Goal: Task Accomplishment & Management: Manage account settings

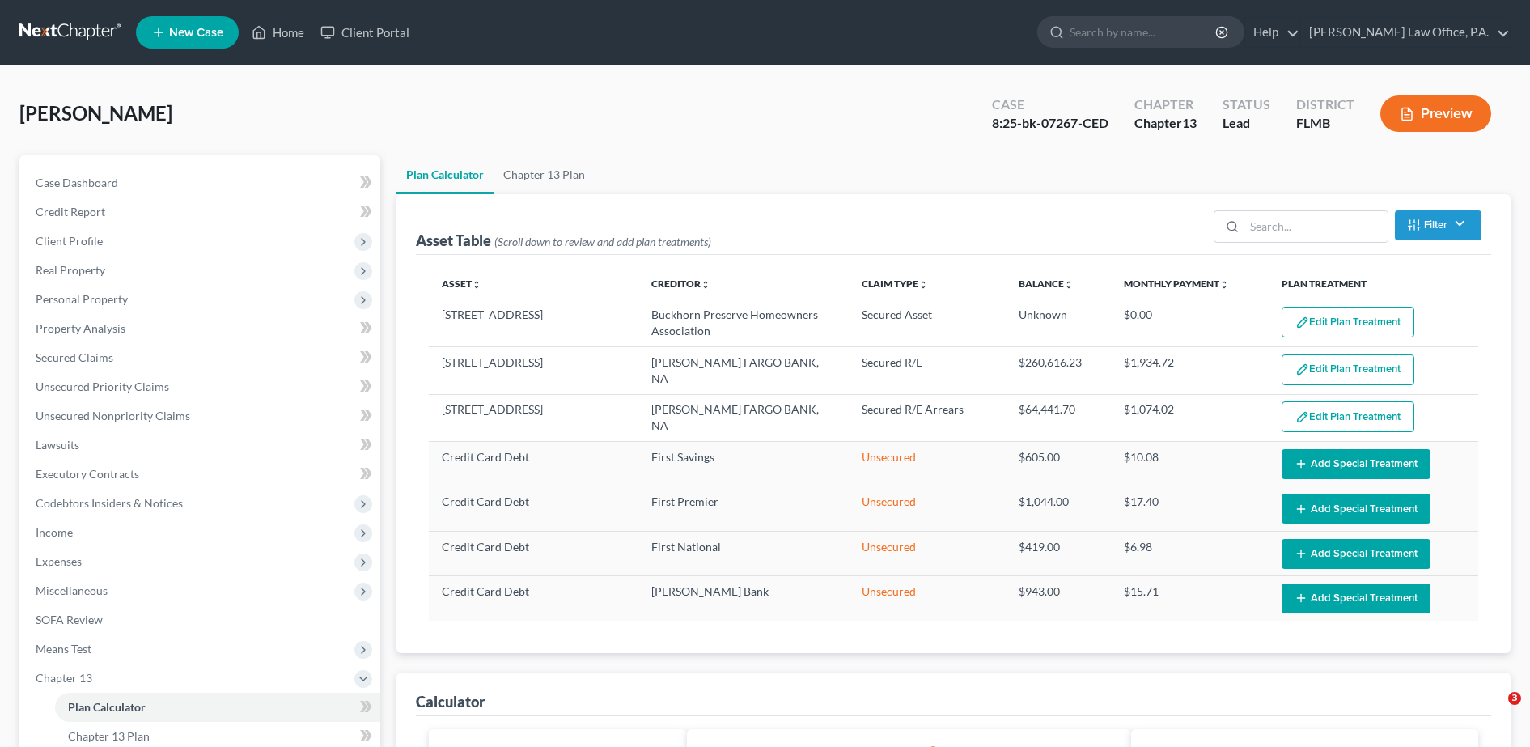
select select "59"
click at [293, 32] on link "Home" at bounding box center [278, 32] width 69 height 29
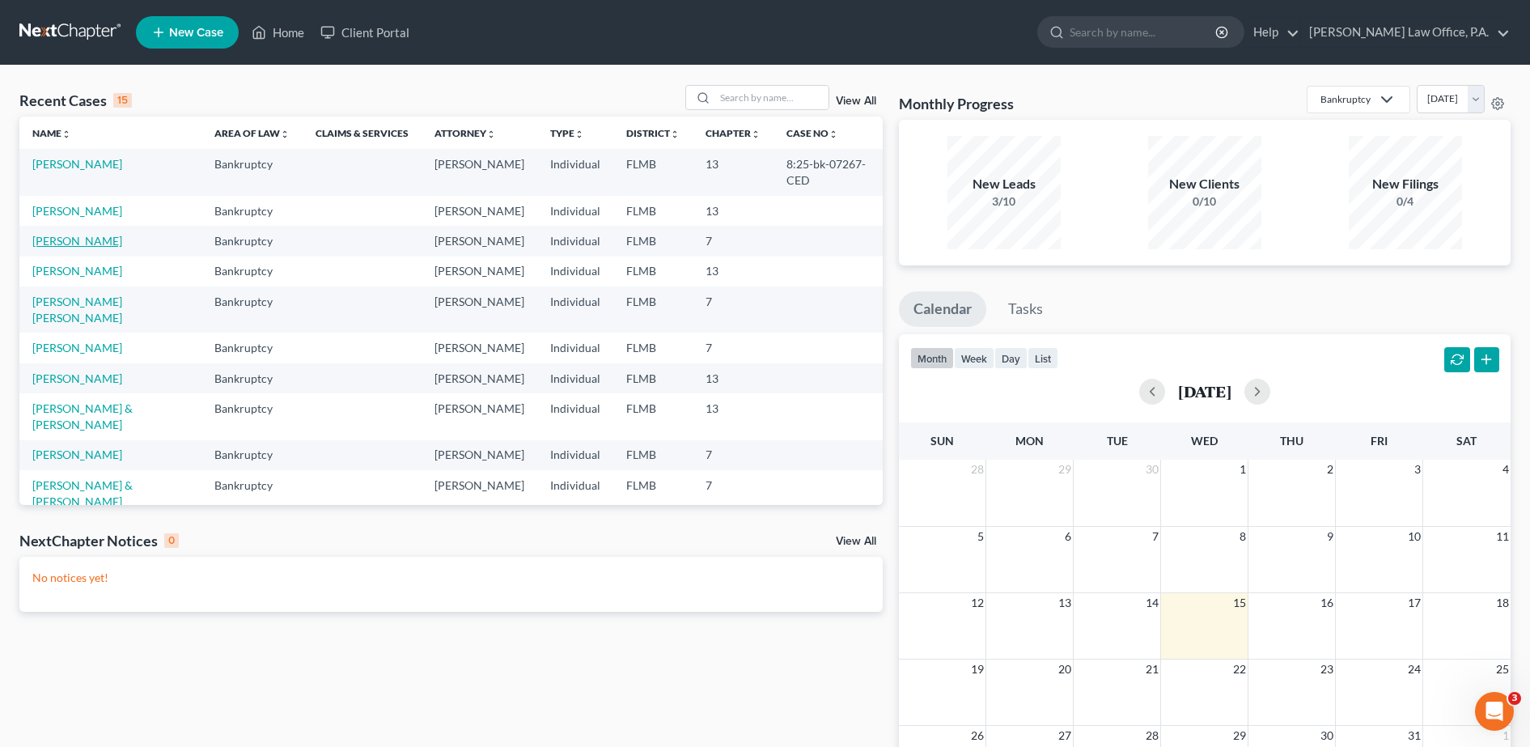
click at [87, 248] on link "[PERSON_NAME]" at bounding box center [77, 241] width 90 height 14
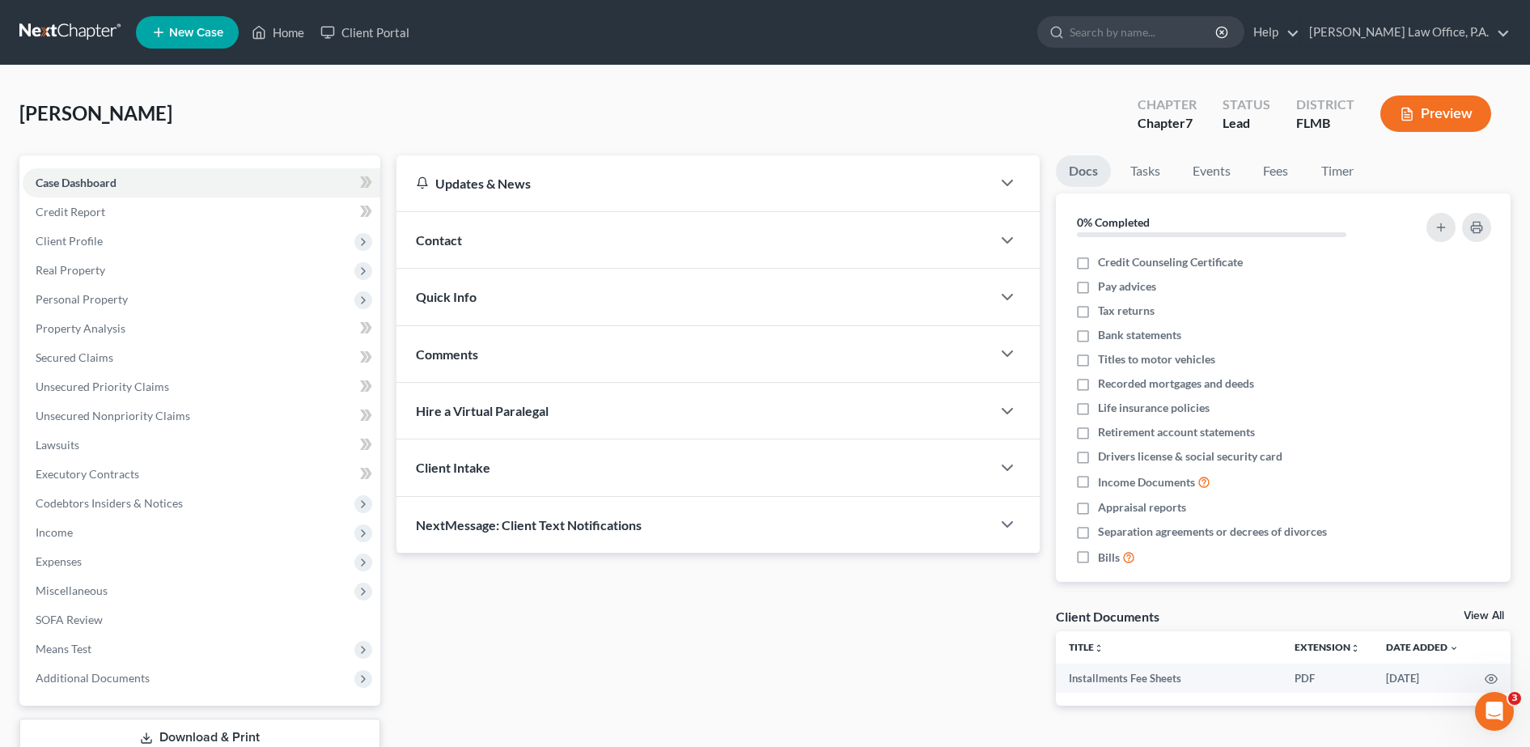
scroll to position [113, 0]
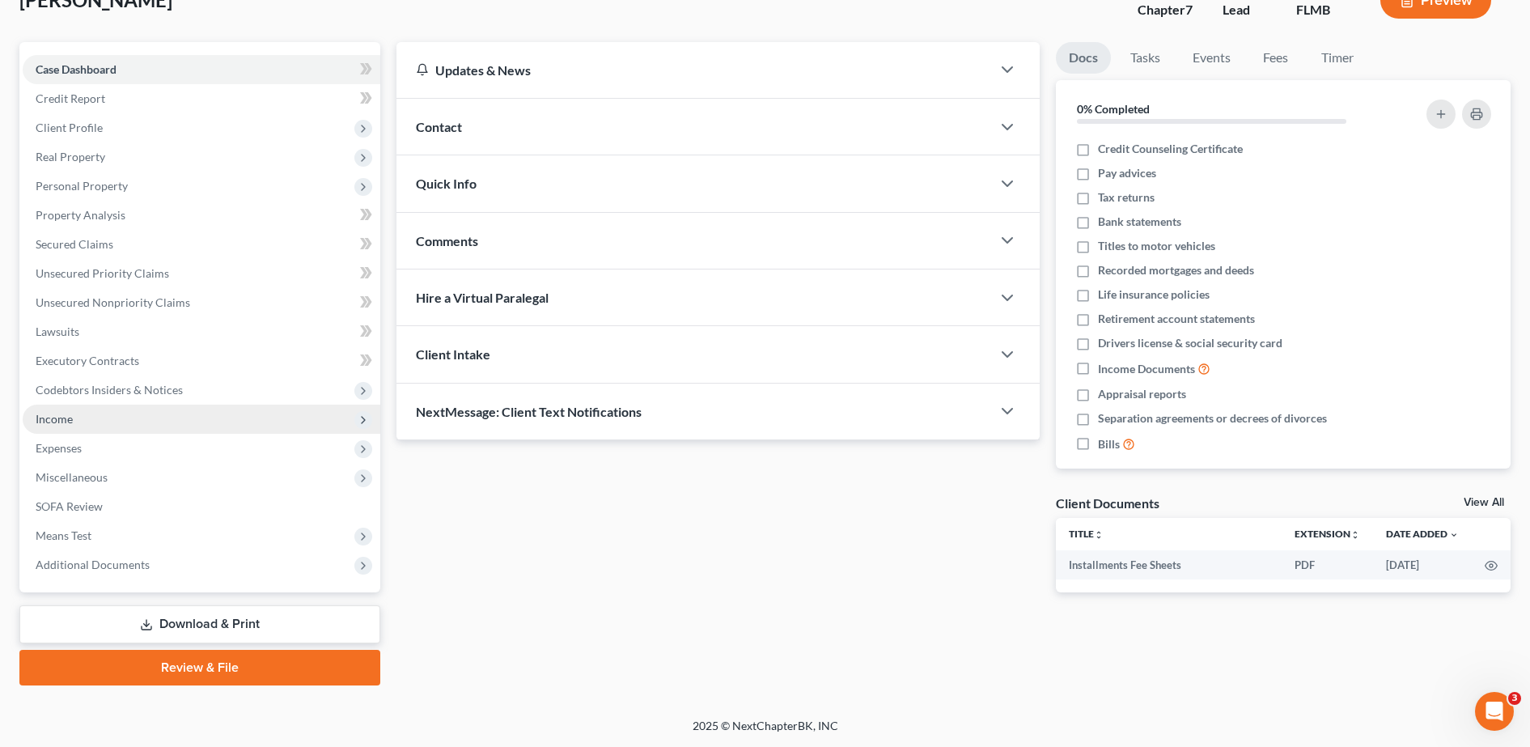
click at [197, 414] on span "Income" at bounding box center [202, 419] width 358 height 29
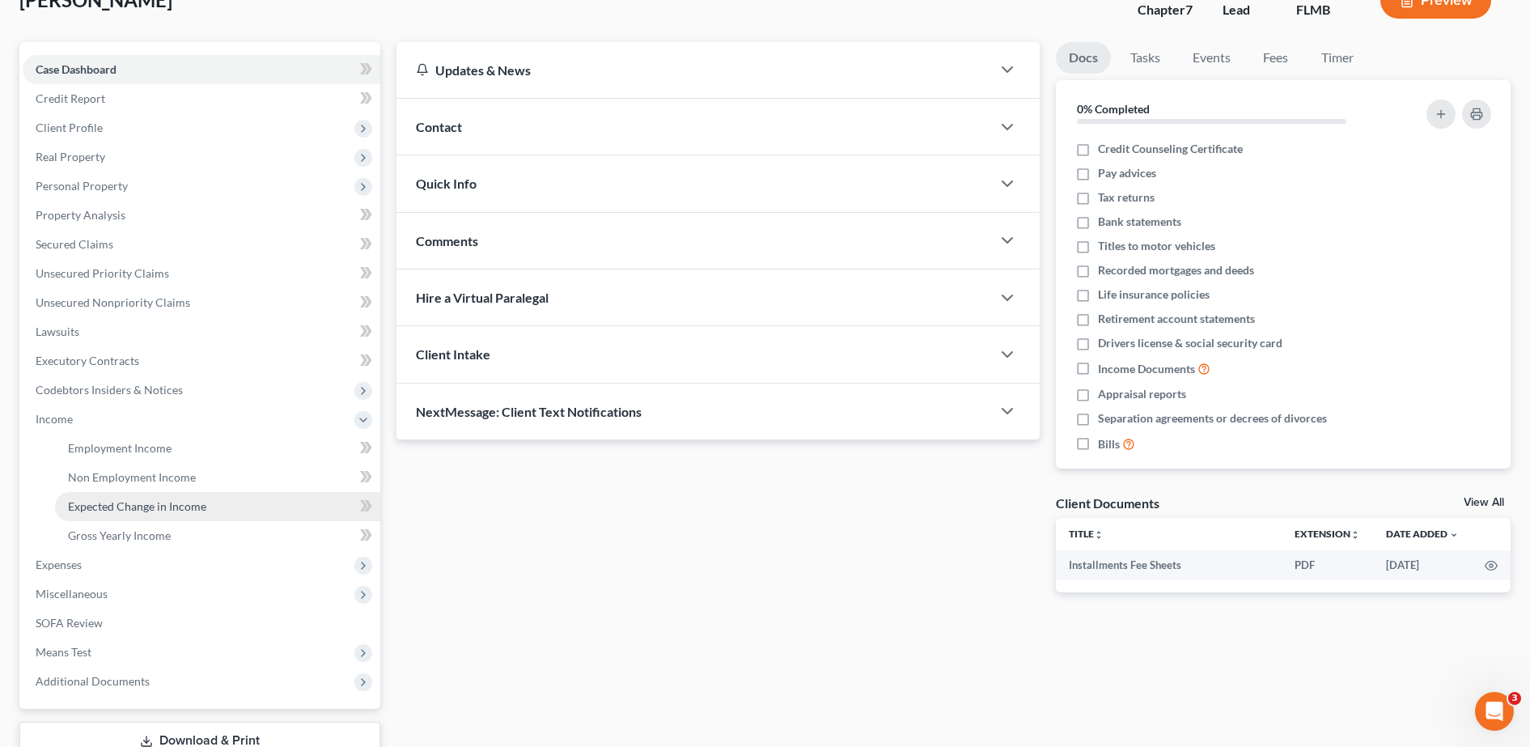
click at [220, 511] on link "Expected Change in Income" at bounding box center [217, 506] width 325 height 29
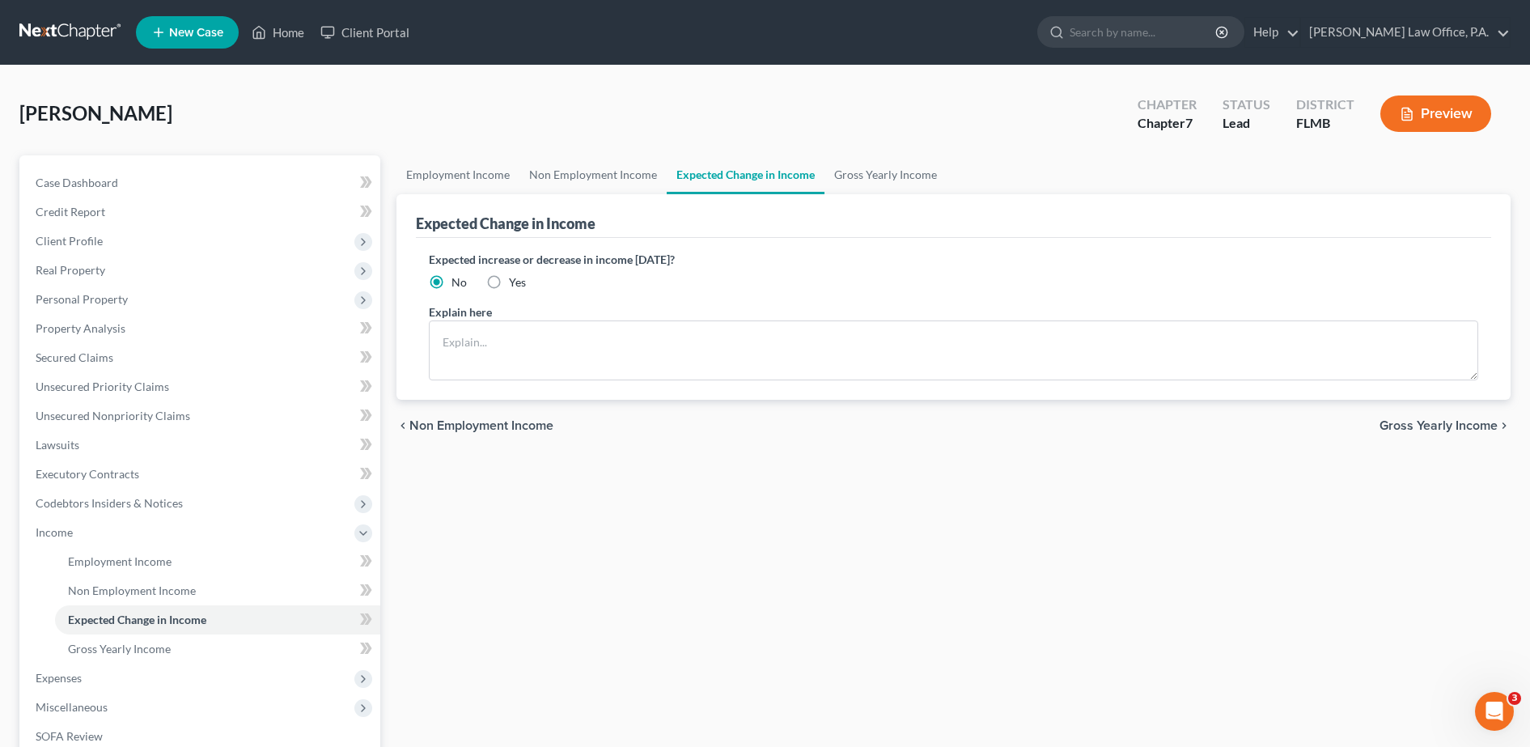
click at [509, 285] on label "Yes" at bounding box center [517, 282] width 17 height 16
click at [515, 285] on input "Yes" at bounding box center [520, 279] width 11 height 11
radio input "true"
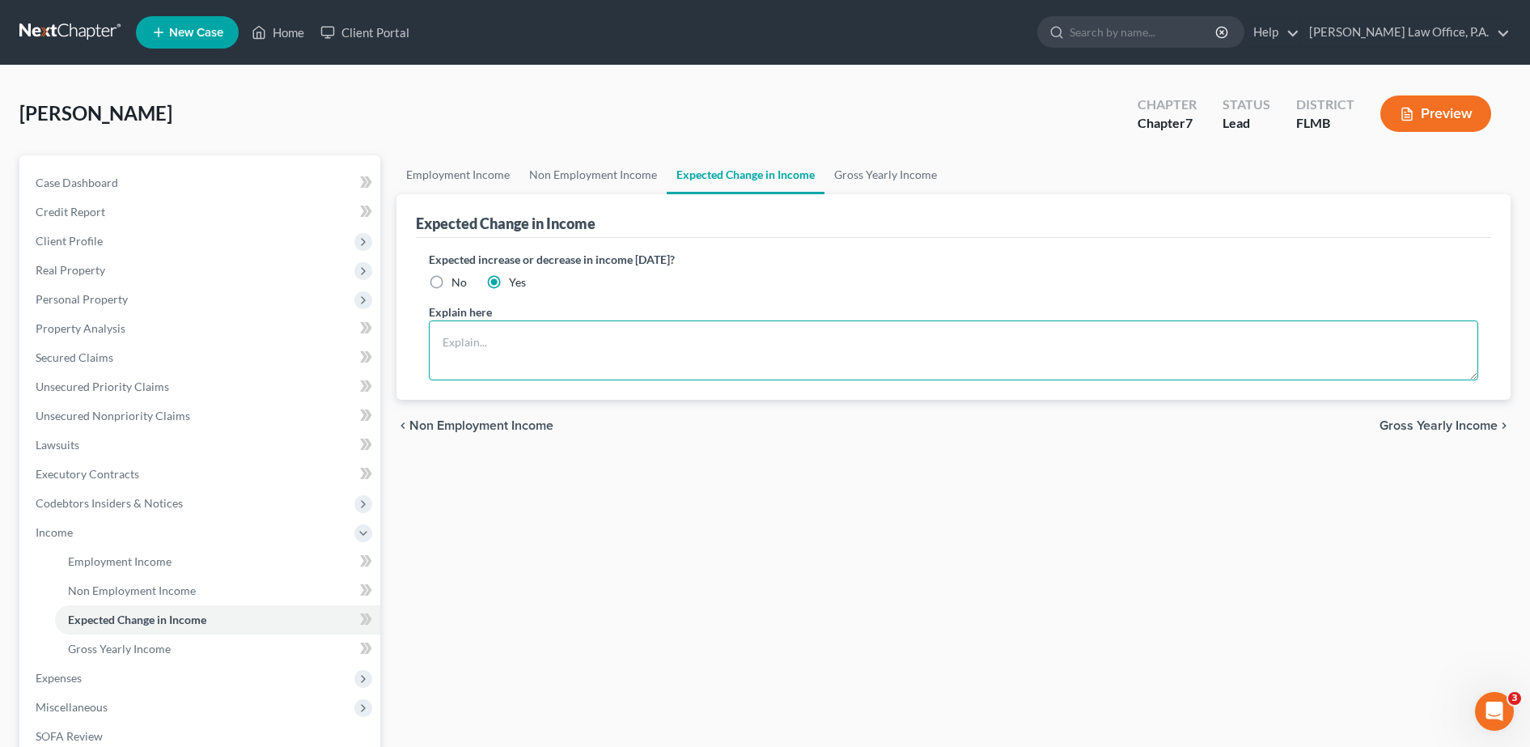
click at [511, 354] on textarea at bounding box center [954, 350] width 1050 height 60
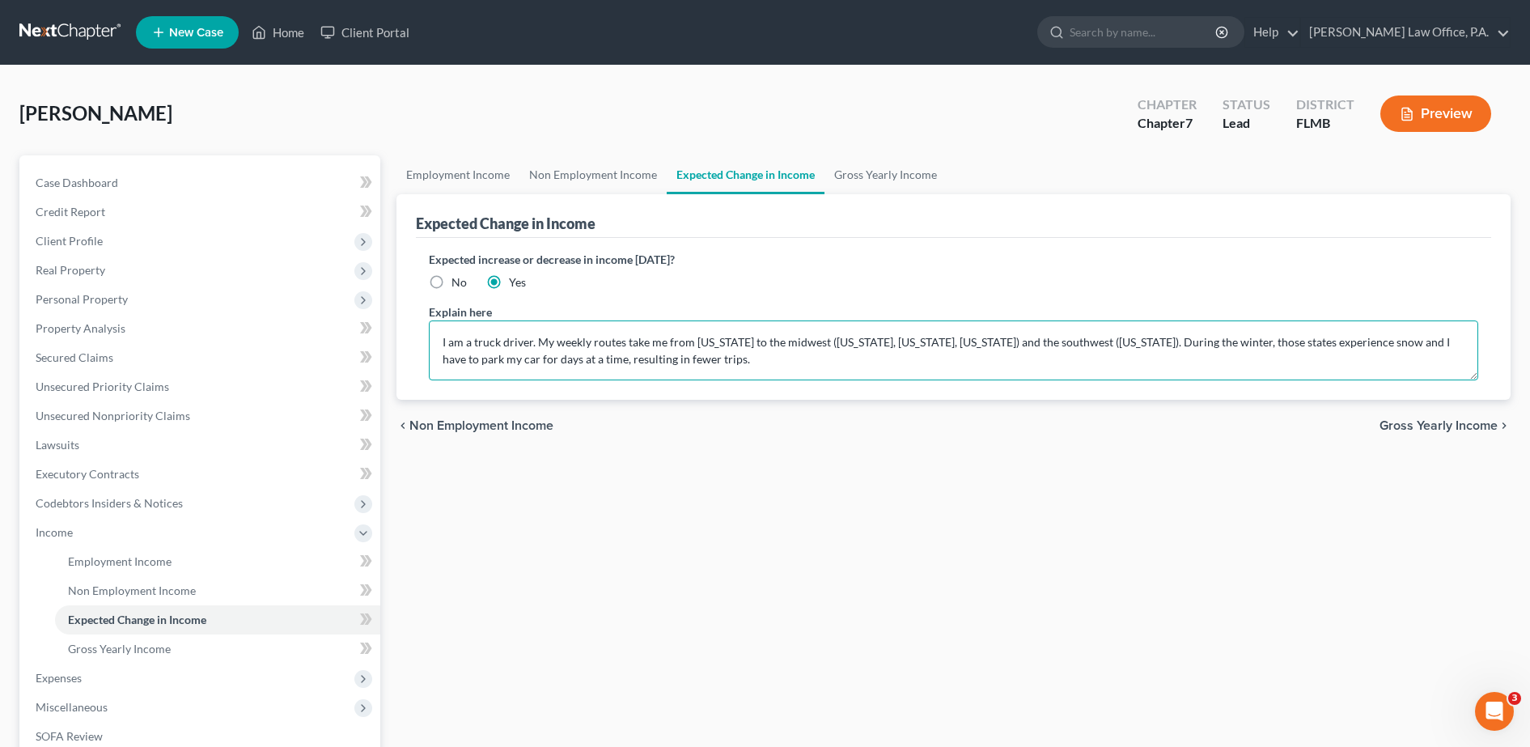
click at [532, 339] on textarea "I am a truck driver. My weekly routes take me from [US_STATE] to the midwest ([…" at bounding box center [954, 350] width 1050 height 60
click at [637, 354] on textarea "I am a truck driver, and I am paid per trip to deliver loads of perishable food…" at bounding box center [954, 350] width 1050 height 60
click at [944, 370] on textarea "I am a truck driver, and I am paid per trip to deliver loads of perishable food…" at bounding box center [954, 350] width 1050 height 60
click at [617, 336] on textarea "I am a truck driver, and I am paid per trip to deliver loads of perishable food…" at bounding box center [954, 350] width 1050 height 60
click at [626, 351] on textarea "I am a truck driver, and I am paid per trip to deliver loads of perishable food…" at bounding box center [954, 350] width 1050 height 60
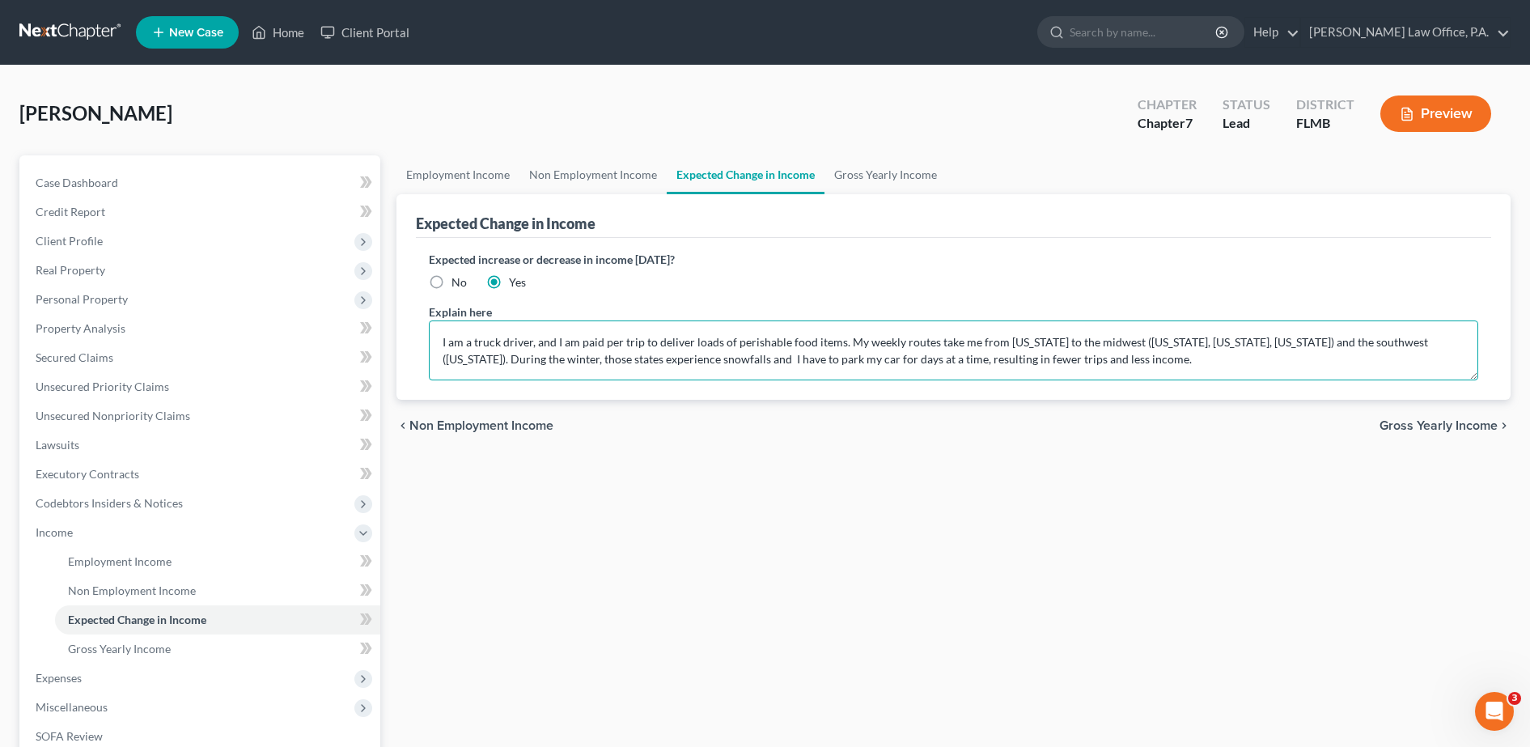
click at [733, 367] on textarea "I am a truck driver, and I am paid per trip to deliver loads of perishable food…" at bounding box center [954, 350] width 1050 height 60
click at [555, 360] on textarea "I am a truck driver, and I am paid per trip to deliver loads of perishable food…" at bounding box center [954, 350] width 1050 height 60
type textarea "I am a truck driver, and I am paid per trip to deliver loads of perishable food…"
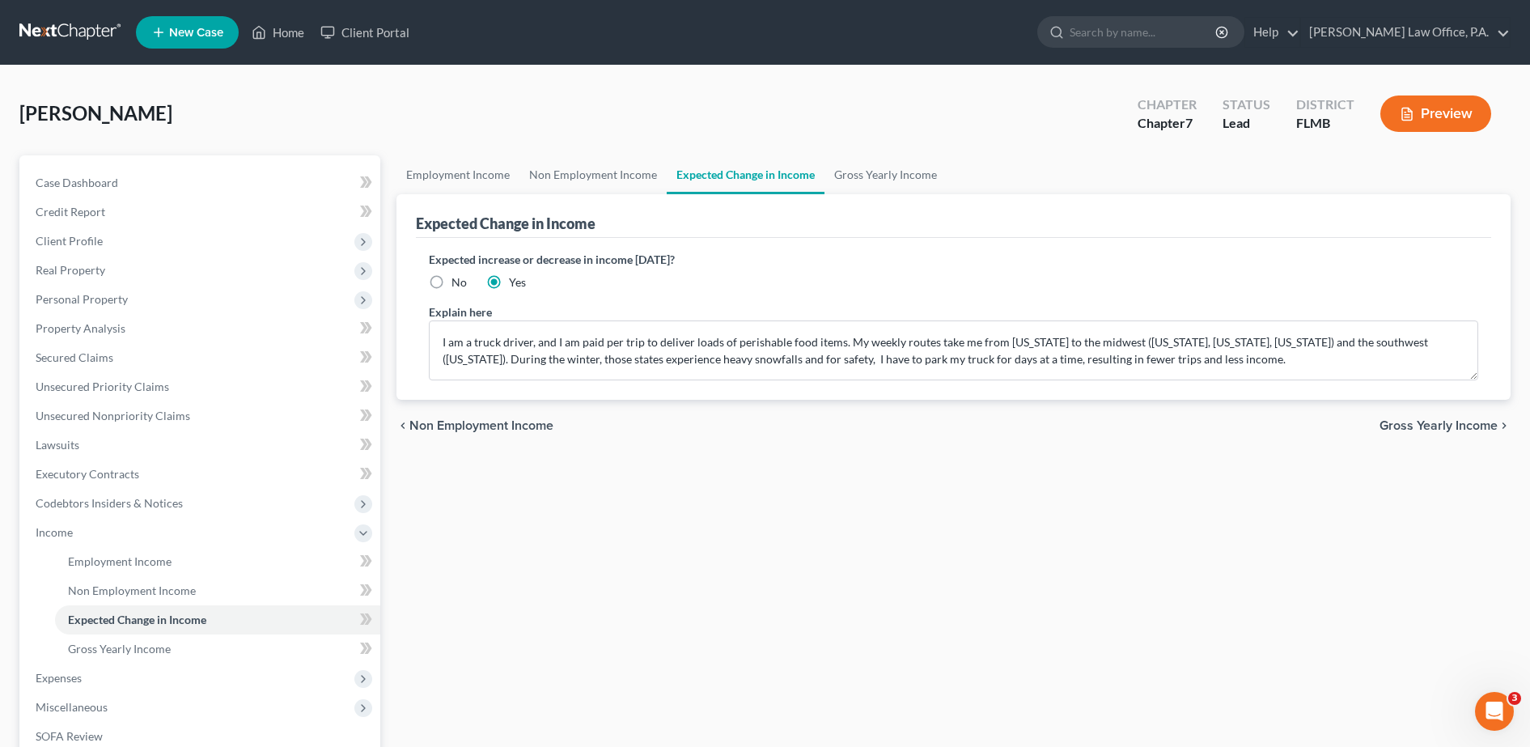
click at [1426, 416] on div "chevron_left Non Employment Income Gross Yearly Income chevron_right" at bounding box center [954, 426] width 1114 height 52
click at [1428, 425] on span "Gross Yearly Income" at bounding box center [1439, 425] width 118 height 13
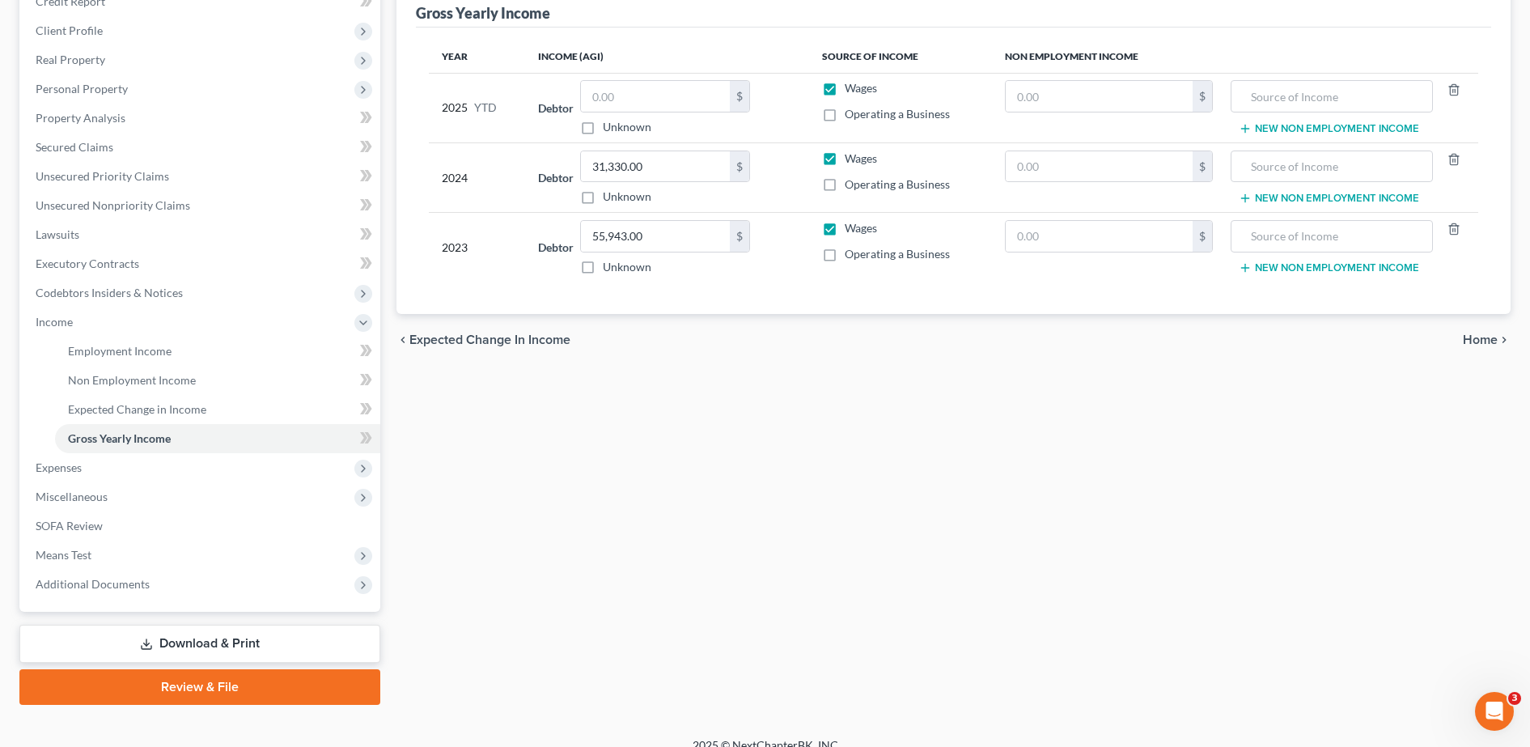
scroll to position [212, 0]
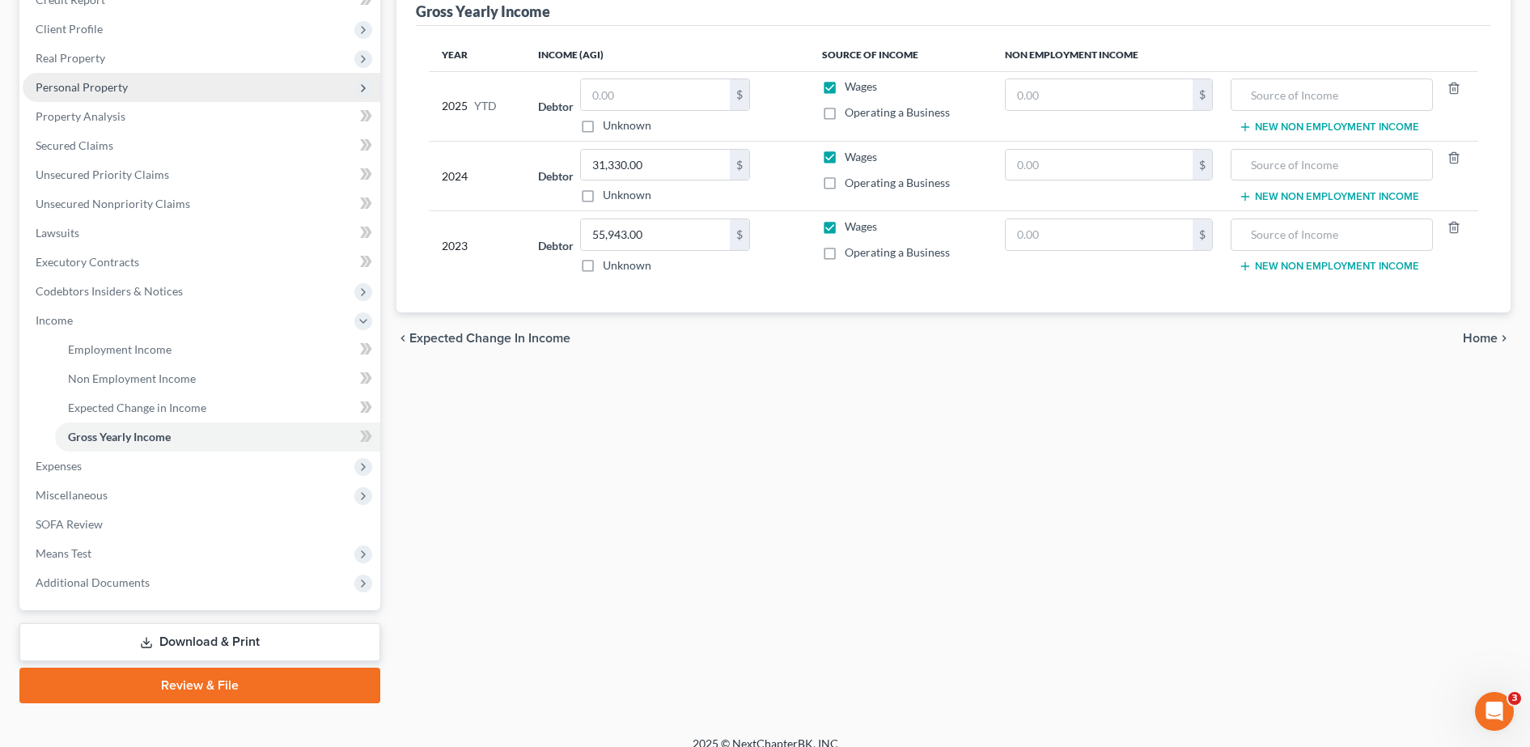
click at [161, 81] on span "Personal Property" at bounding box center [202, 87] width 358 height 29
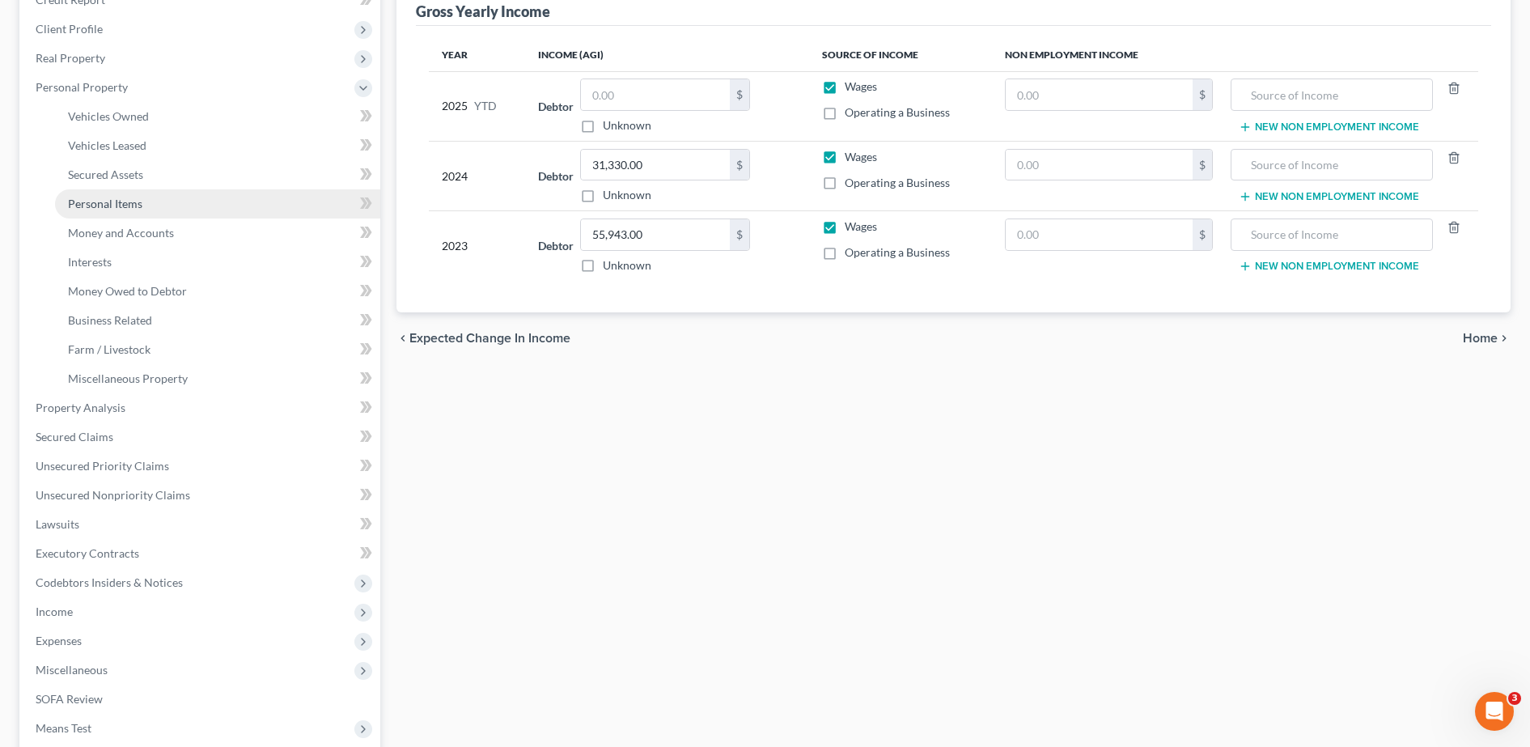
click at [148, 205] on link "Personal Items" at bounding box center [217, 203] width 325 height 29
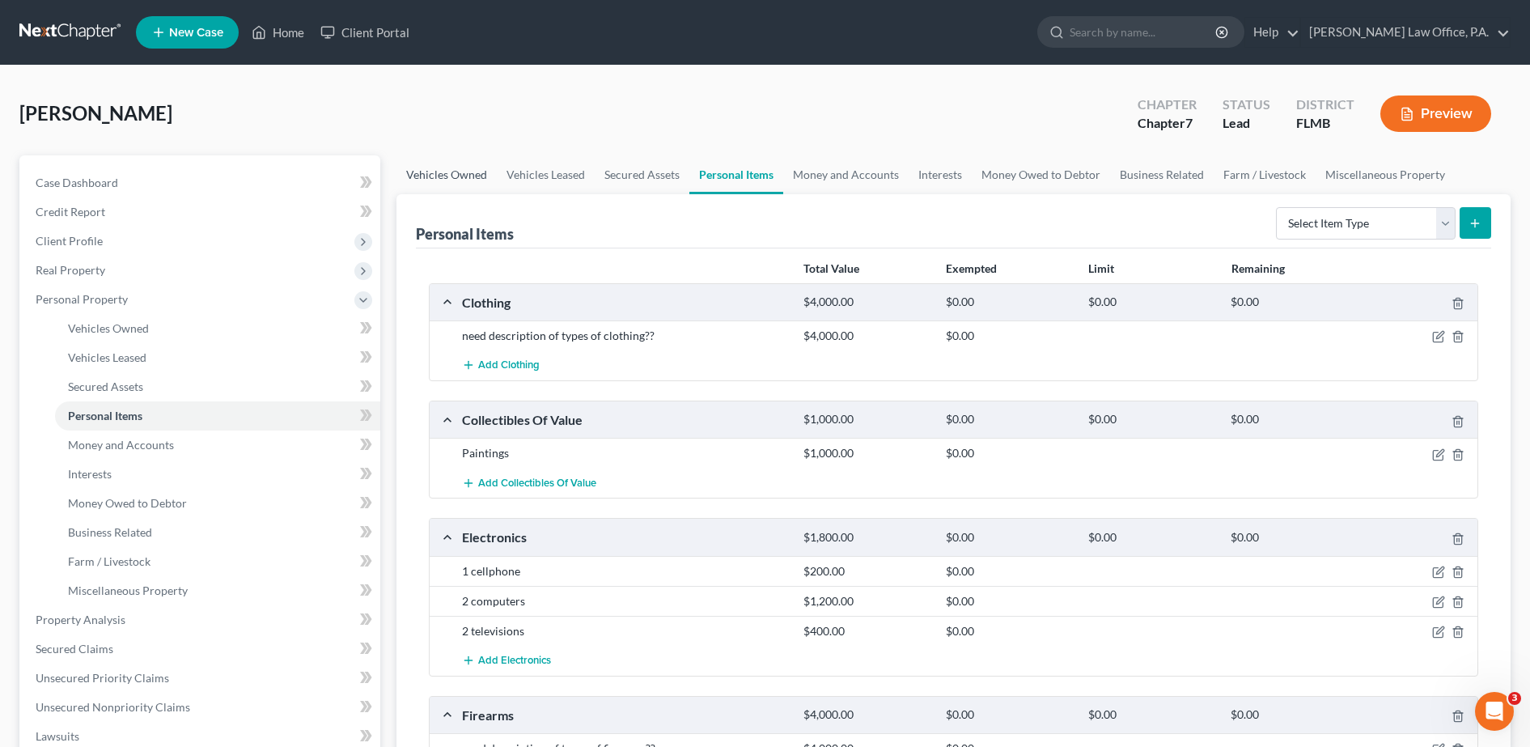
click at [465, 178] on link "Vehicles Owned" at bounding box center [447, 174] width 100 height 39
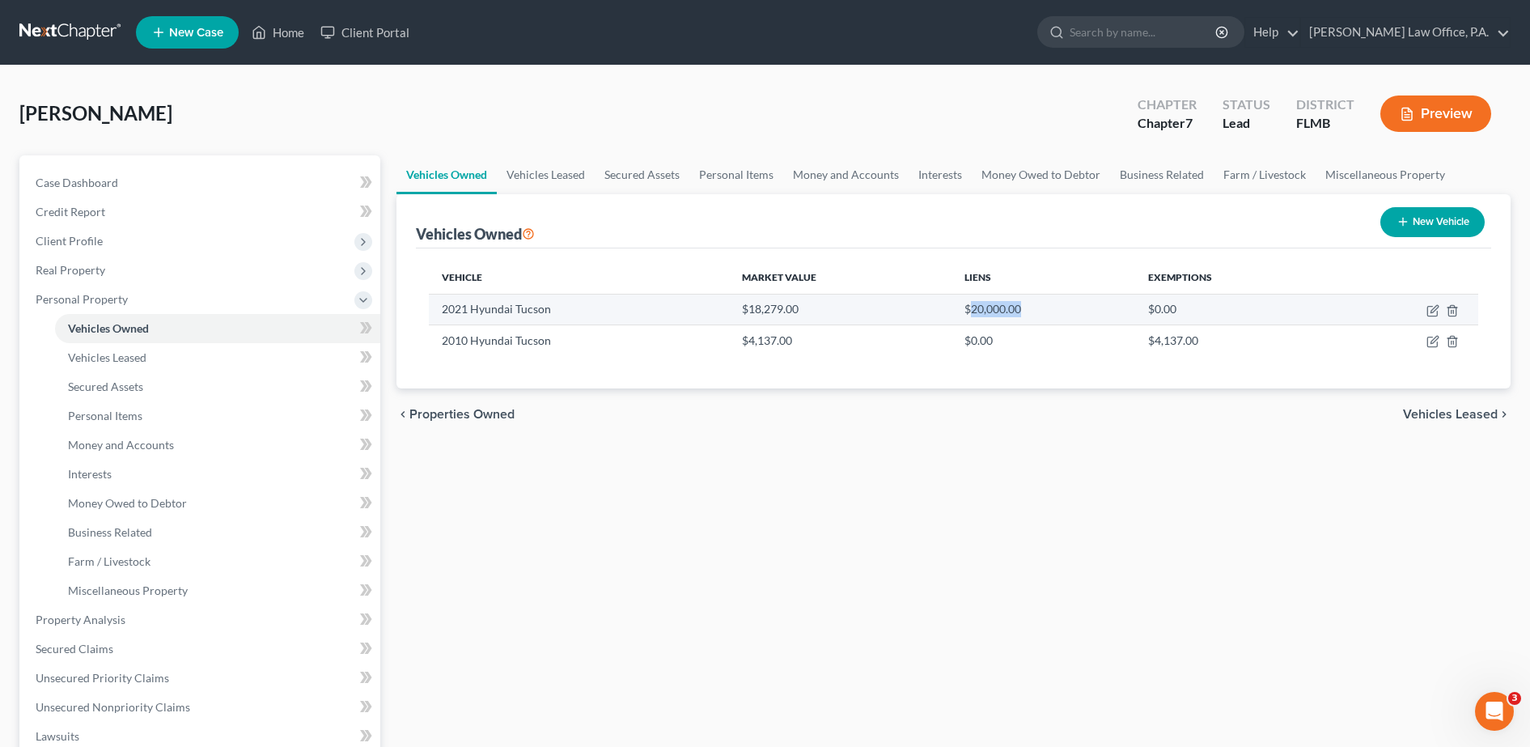
drag, startPoint x: 1039, startPoint y: 303, endPoint x: 972, endPoint y: 303, distance: 67.2
click at [972, 303] on td "$20,000.00" at bounding box center [1044, 309] width 184 height 31
drag, startPoint x: 972, startPoint y: 303, endPoint x: 1022, endPoint y: 318, distance: 52.2
click at [1022, 318] on td "$20,000.00" at bounding box center [1044, 309] width 184 height 31
click at [1022, 308] on td "$20,000.00" at bounding box center [1044, 309] width 184 height 31
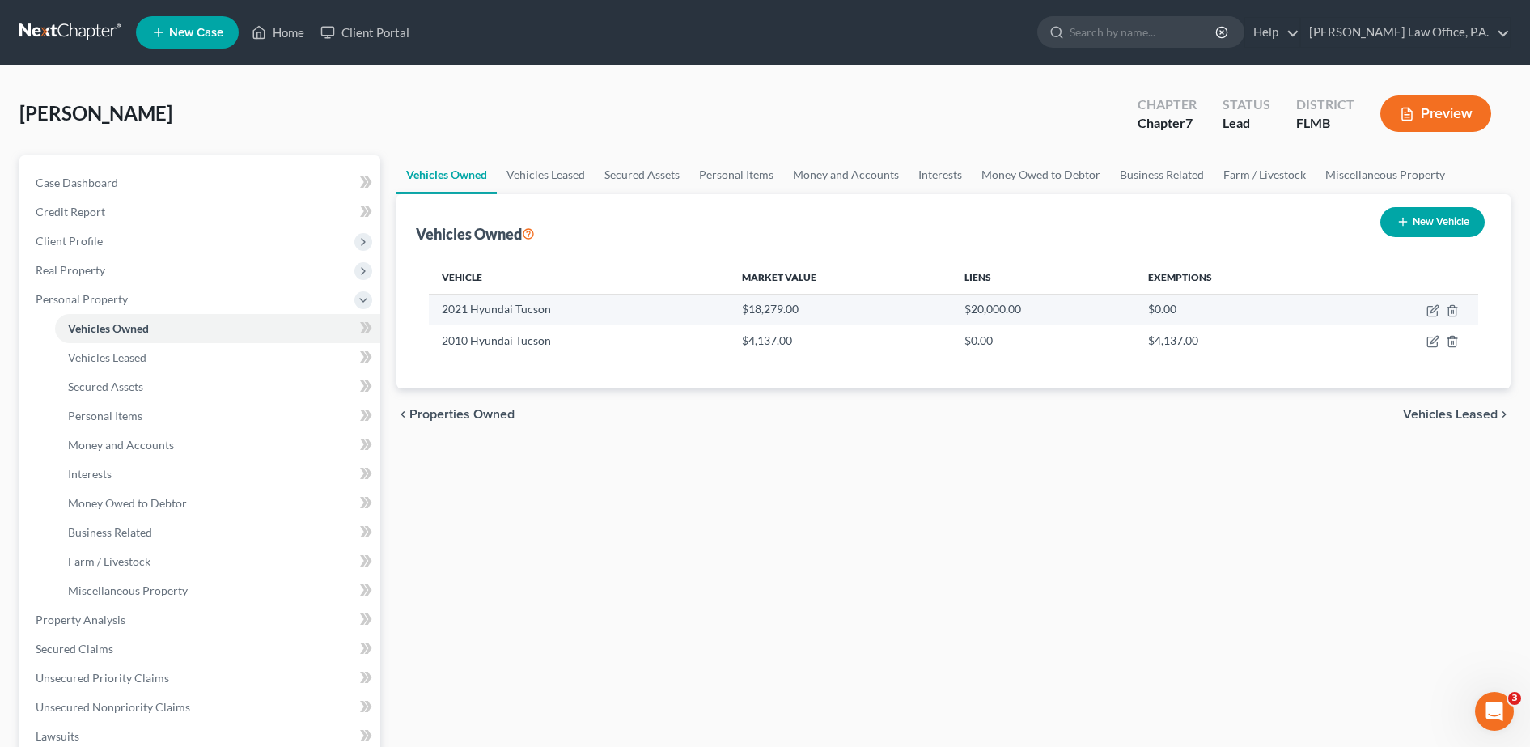
click at [1022, 308] on td "$20,000.00" at bounding box center [1044, 309] width 184 height 31
drag, startPoint x: 1022, startPoint y: 308, endPoint x: 965, endPoint y: 312, distance: 57.6
click at [965, 312] on td "$20,000.00" at bounding box center [1044, 309] width 184 height 31
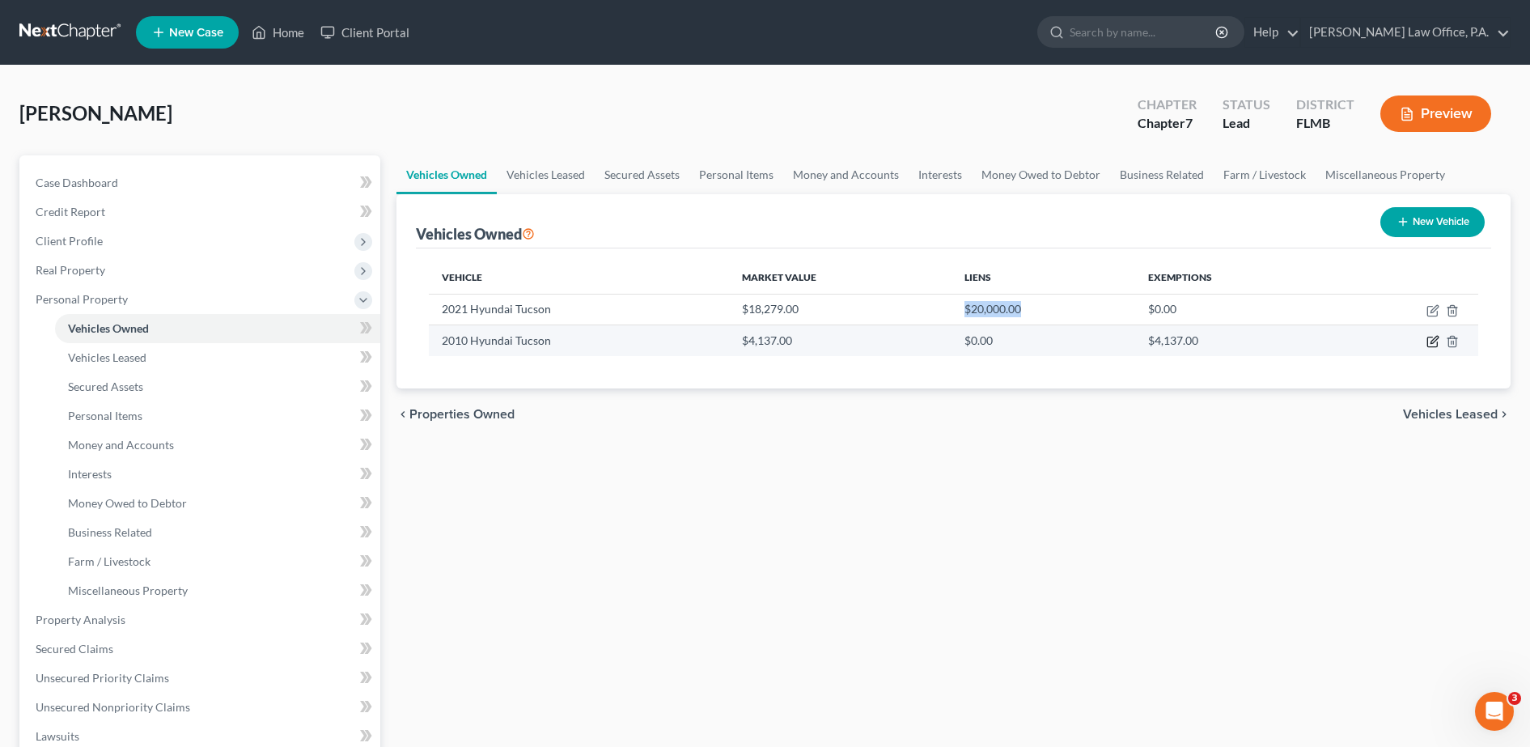
click at [1437, 335] on icon "button" at bounding box center [1433, 341] width 13 height 13
select select "0"
select select "16"
select select "2"
select select "0"
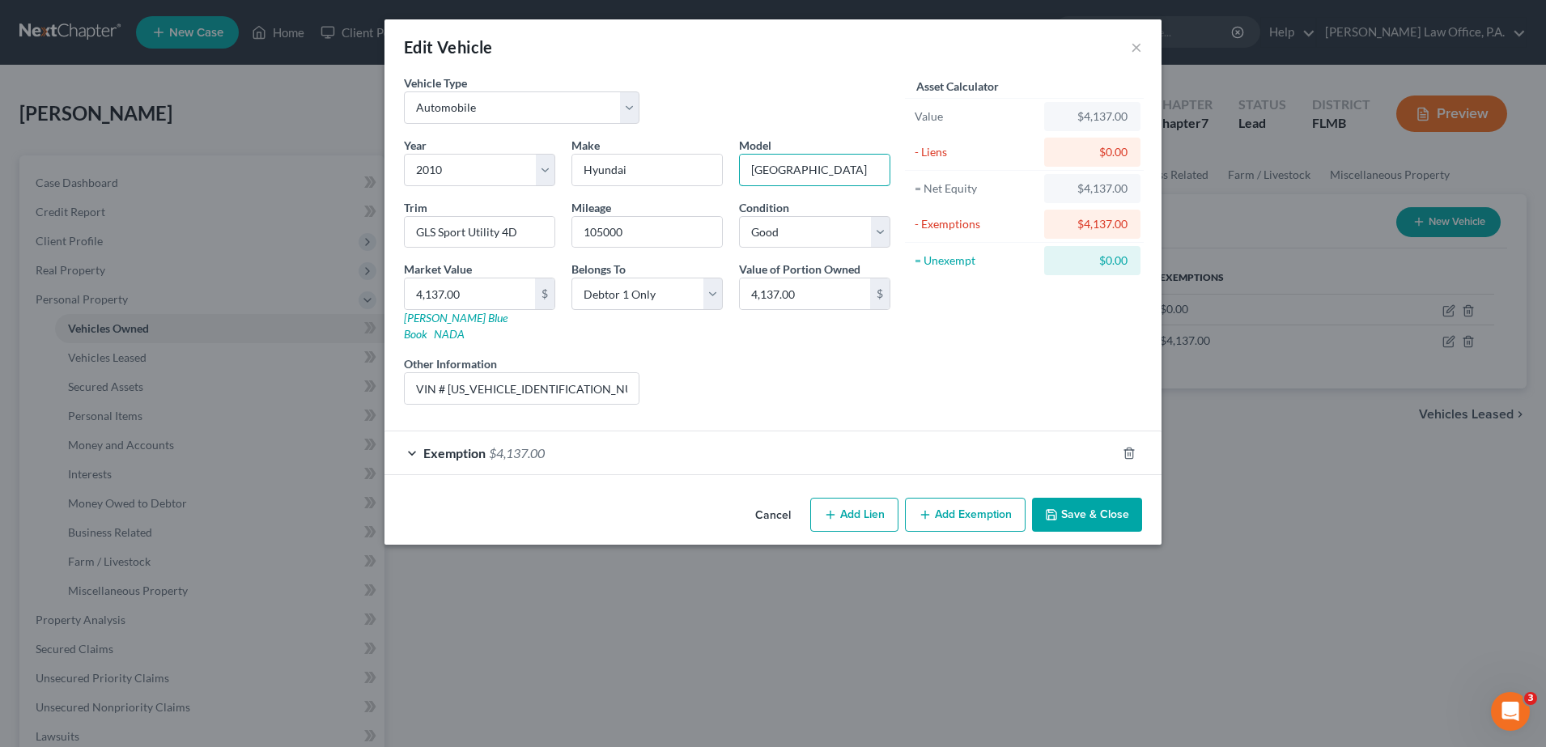
drag, startPoint x: 842, startPoint y: 155, endPoint x: 566, endPoint y: 164, distance: 275.3
click at [566, 164] on div "Year Select 2026 2025 2024 2023 2022 2021 2020 2019 2018 2017 2016 2015 2014 20…" at bounding box center [647, 277] width 503 height 281
type input "Accent"
click at [1110, 498] on button "Save & Close" at bounding box center [1087, 515] width 110 height 34
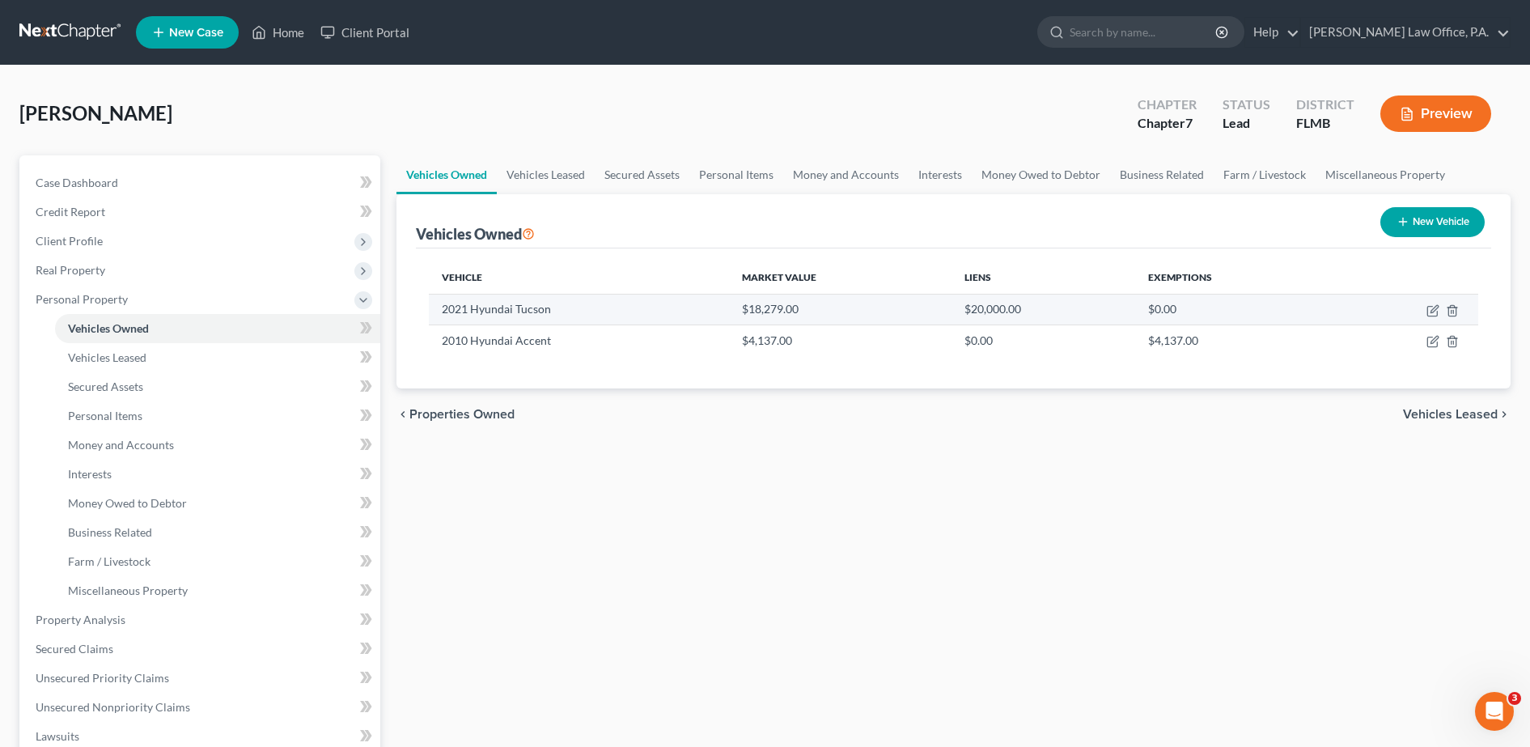
click at [1071, 316] on td "$20,000.00" at bounding box center [1044, 309] width 184 height 31
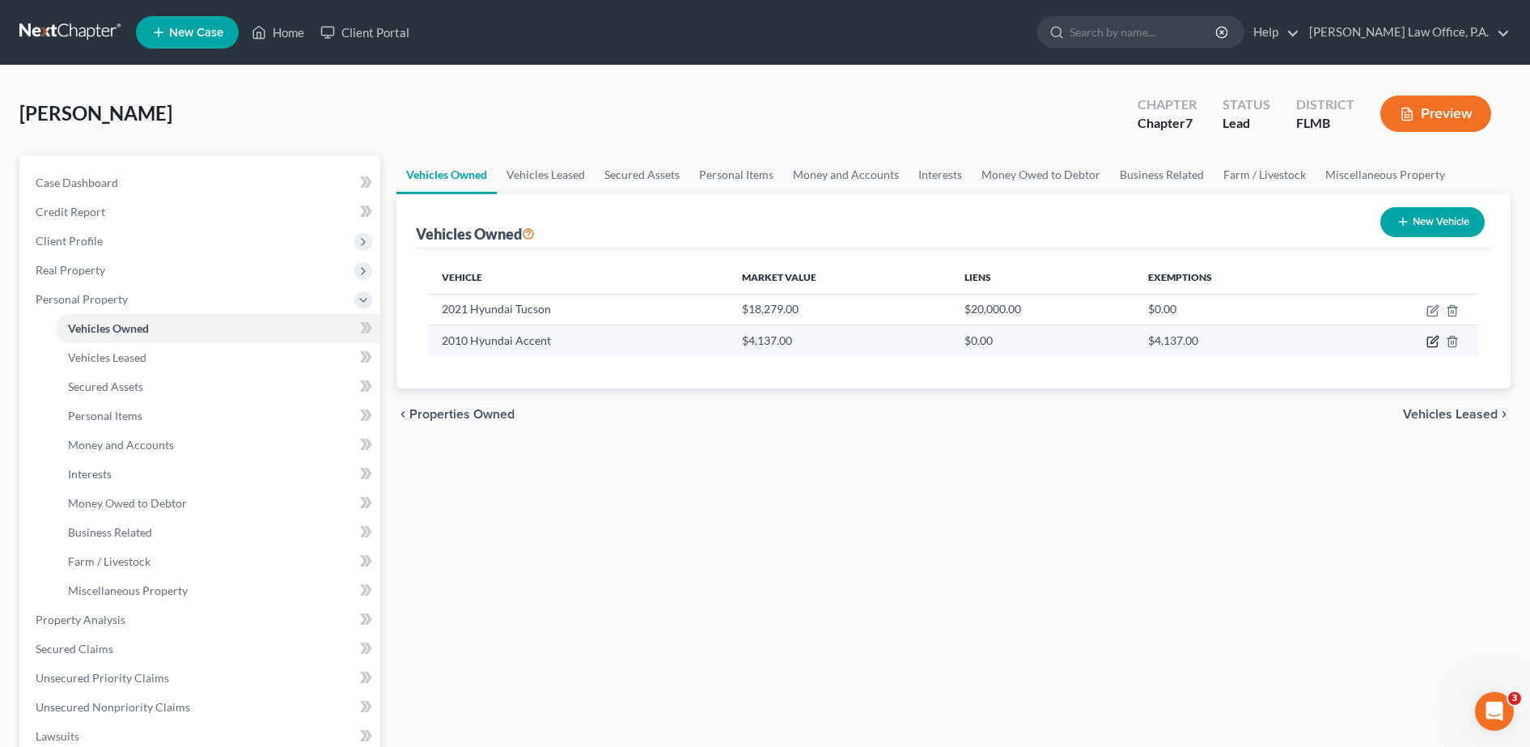
click at [1432, 341] on icon "button" at bounding box center [1434, 340] width 7 height 7
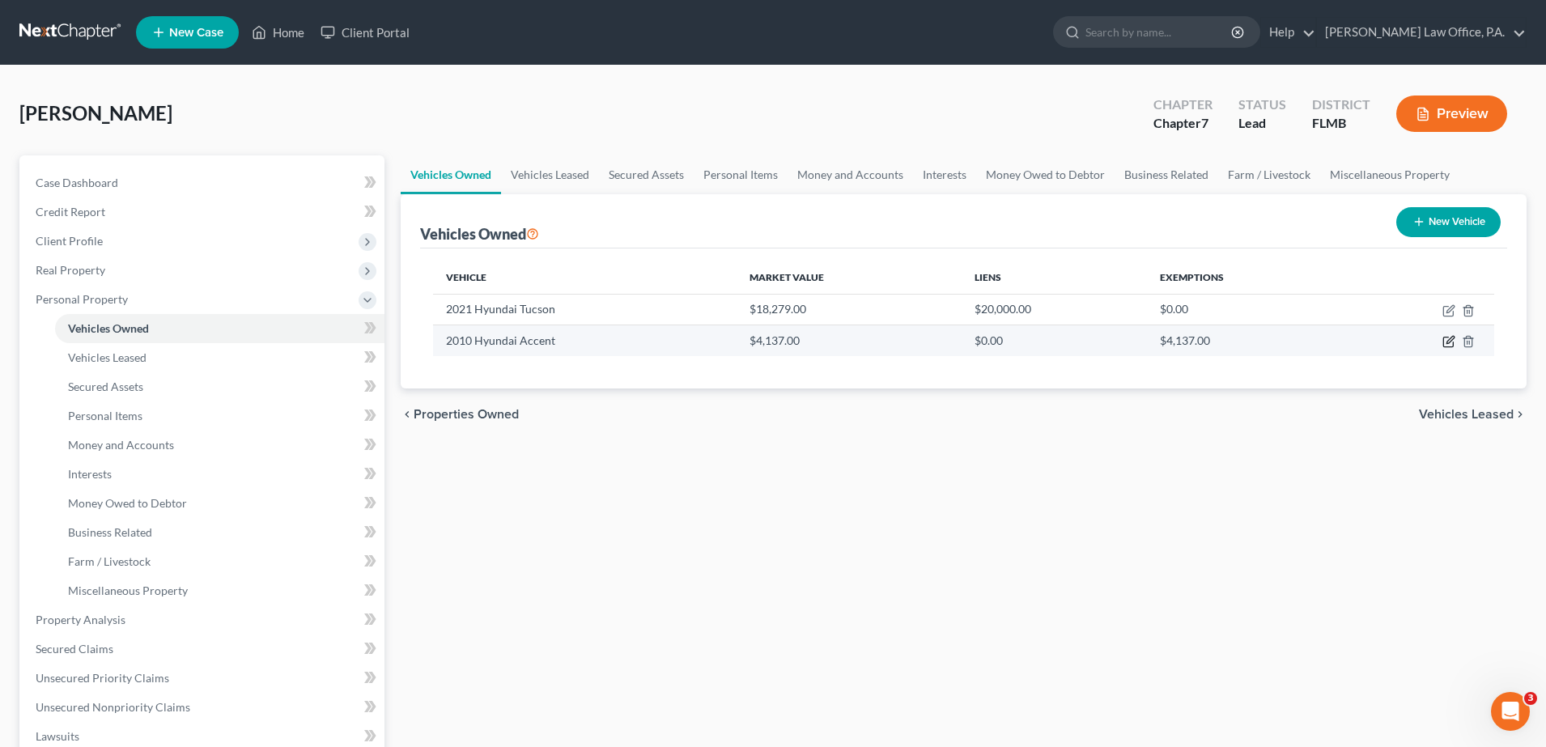
select select "0"
select select "16"
select select "2"
select select "0"
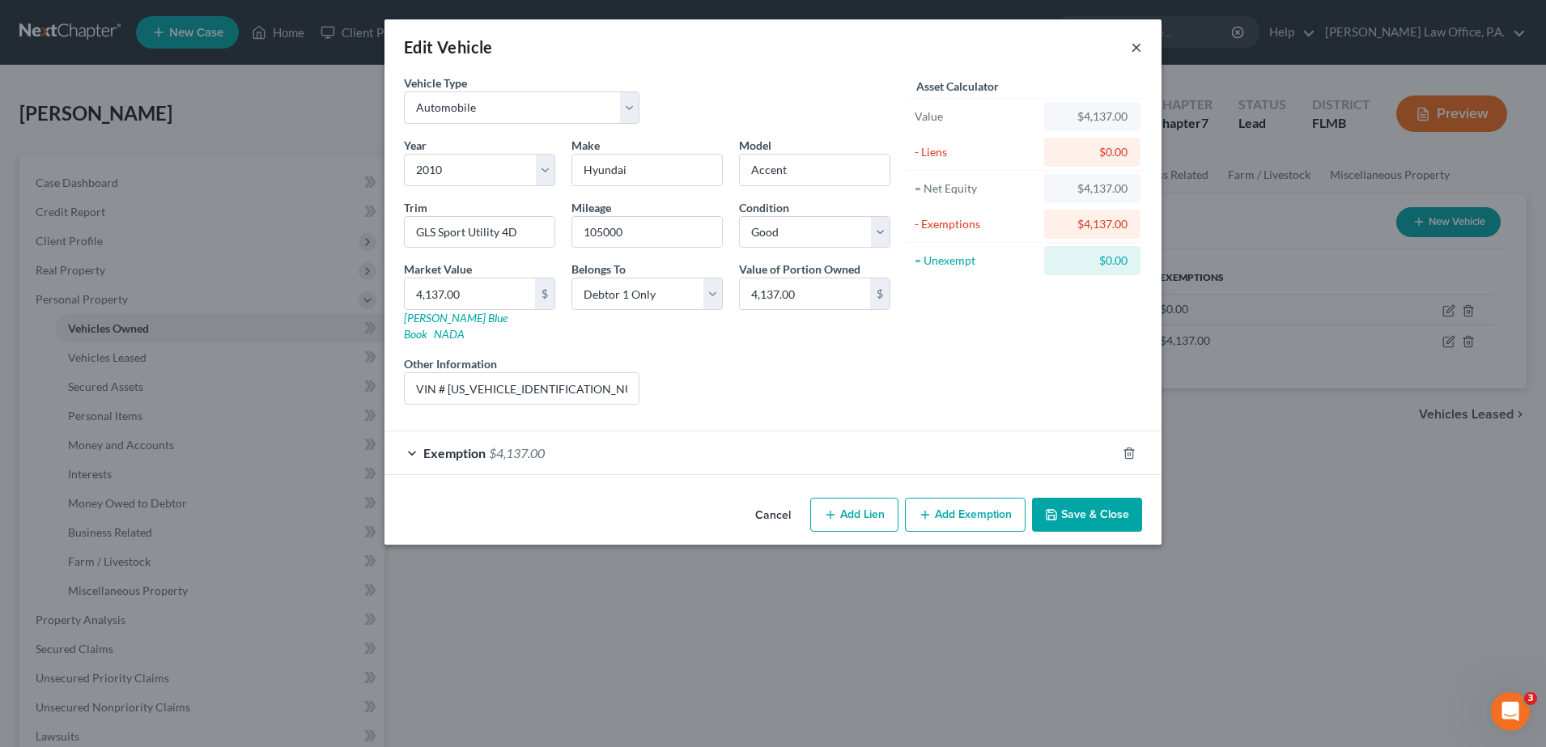
click at [1141, 52] on button "×" at bounding box center [1135, 46] width 11 height 19
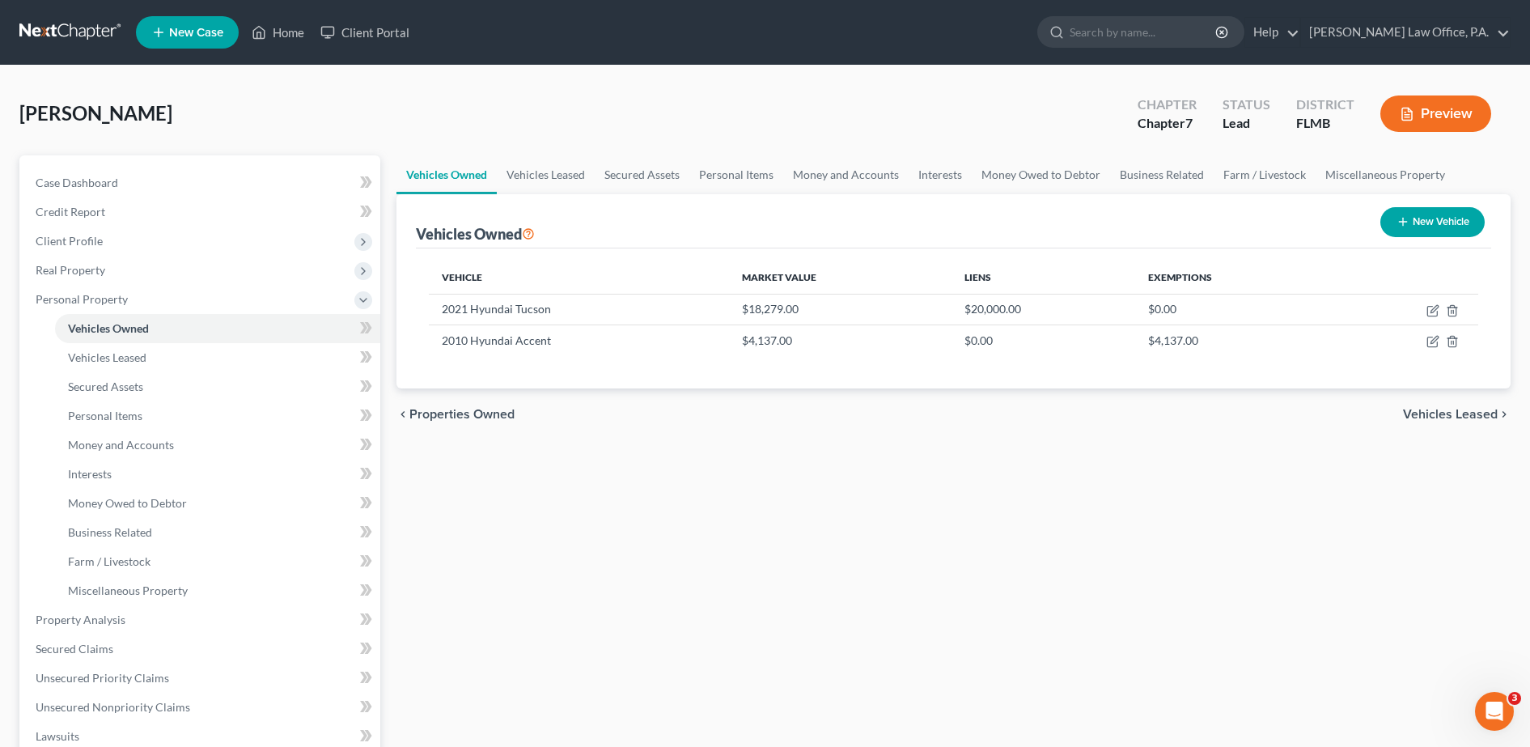
click at [1376, 420] on div "chevron_left Properties Owned Vehicles Leased chevron_right" at bounding box center [954, 414] width 1114 height 52
